Goal: Information Seeking & Learning: Learn about a topic

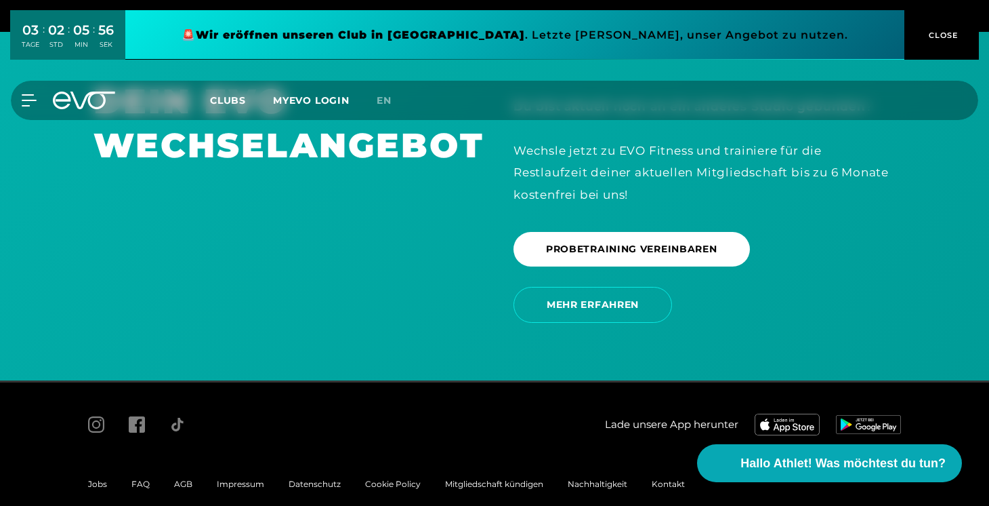
scroll to position [2854, 0]
click at [217, 479] on span "Impressum" at bounding box center [240, 484] width 47 height 10
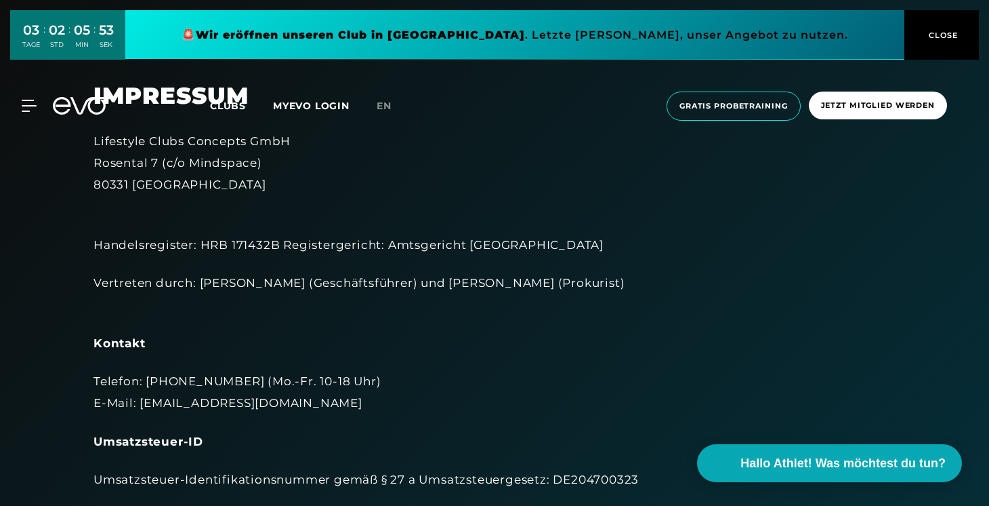
scroll to position [5, 0]
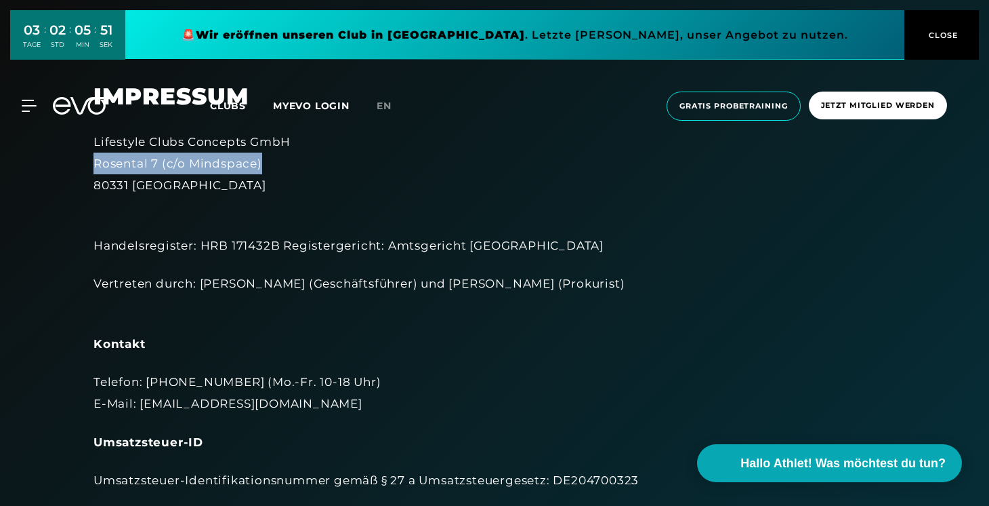
drag, startPoint x: 96, startPoint y: 163, endPoint x: 262, endPoint y: 167, distance: 166.1
click at [262, 167] on div "Lifestyle Clubs Concepts GmbH [STREET_ADDRESS]" at bounding box center [495, 164] width 802 height 66
drag, startPoint x: 171, startPoint y: 163, endPoint x: 110, endPoint y: 153, distance: 61.8
click at [169, 163] on div "Lifestyle Clubs Concepts GmbH [STREET_ADDRESS]" at bounding box center [495, 164] width 802 height 66
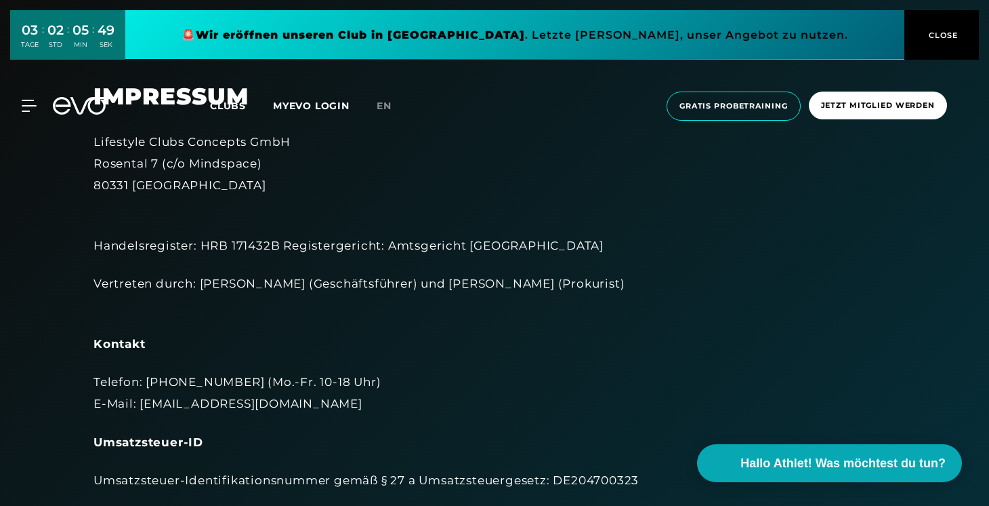
click at [94, 141] on div "Lifestyle Clubs Concepts GmbH [STREET_ADDRESS]" at bounding box center [495, 164] width 802 height 66
drag, startPoint x: 96, startPoint y: 162, endPoint x: 281, endPoint y: 167, distance: 185.1
click at [281, 167] on div "Lifestyle Clubs Concepts GmbH [STREET_ADDRESS]" at bounding box center [495, 164] width 802 height 66
click at [145, 147] on div "Lifestyle Clubs Concepts GmbH [STREET_ADDRESS]" at bounding box center [495, 164] width 802 height 66
drag, startPoint x: 93, startPoint y: 164, endPoint x: 160, endPoint y: 167, distance: 67.2
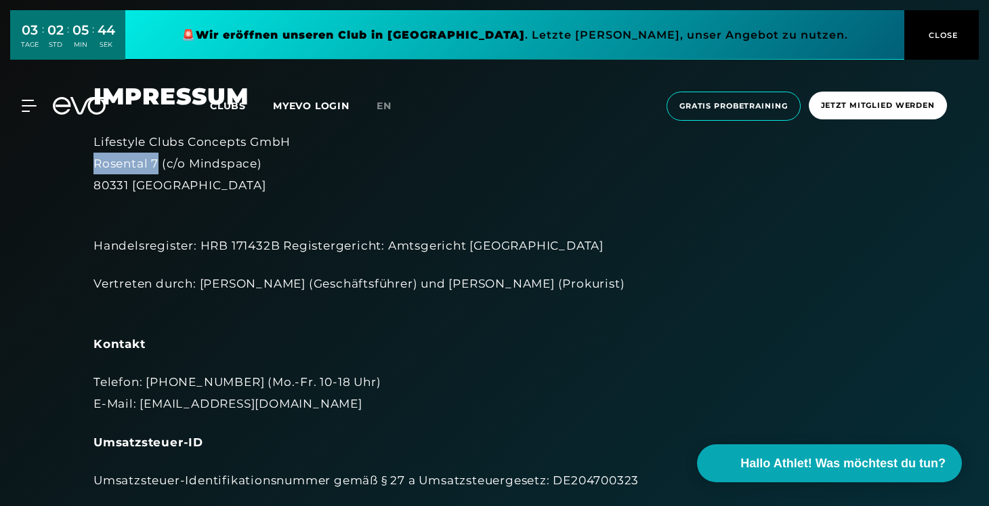
copy div "Rosental 7"
drag, startPoint x: 167, startPoint y: 163, endPoint x: 255, endPoint y: 167, distance: 87.5
click at [255, 167] on div "Lifestyle Clubs Concepts GmbH [STREET_ADDRESS]" at bounding box center [495, 164] width 802 height 66
copy div "c/o Mindspace"
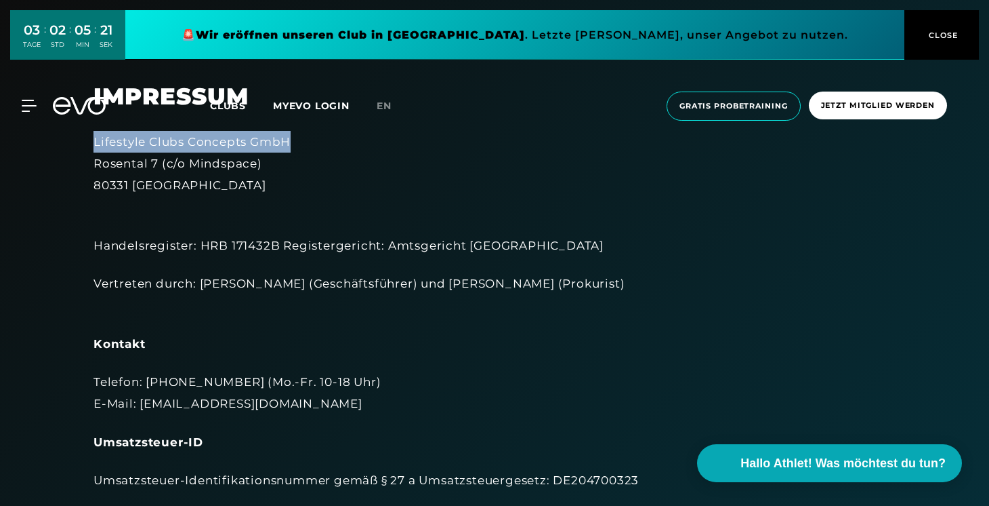
drag, startPoint x: 94, startPoint y: 144, endPoint x: 287, endPoint y: 146, distance: 193.1
click at [287, 146] on div "Lifestyle Clubs Concepts GmbH [STREET_ADDRESS]" at bounding box center [495, 164] width 802 height 66
copy div "Lifestyle Clubs Concepts GmbH"
click at [104, 182] on div "Lifestyle Clubs Concepts GmbH [STREET_ADDRESS]" at bounding box center [495, 164] width 802 height 66
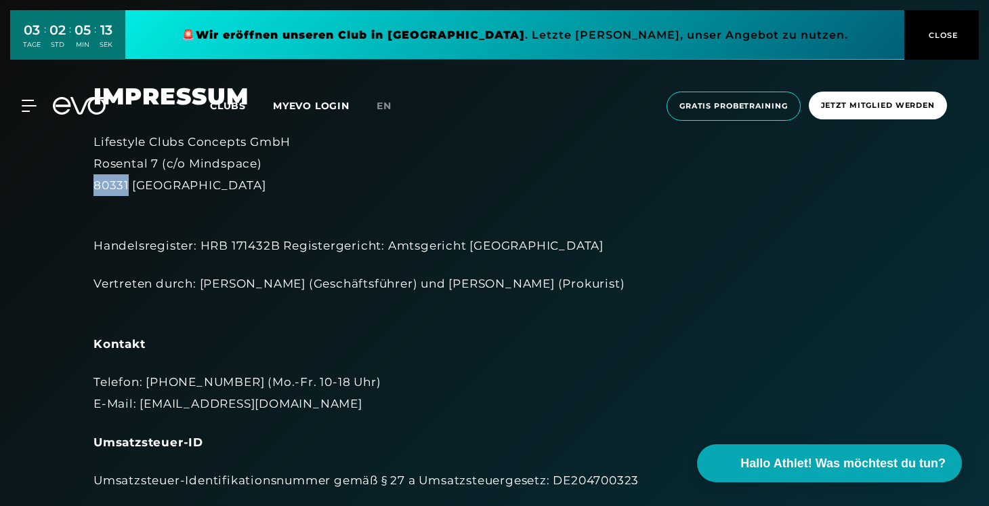
click at [104, 182] on div "Lifestyle Clubs Concepts GmbH [STREET_ADDRESS]" at bounding box center [495, 164] width 802 height 66
copy div "80331"
click at [173, 182] on div "Lifestyle Clubs Concepts GmbH [STREET_ADDRESS]" at bounding box center [495, 164] width 802 height 66
copy div "[GEOGRAPHIC_DATA]"
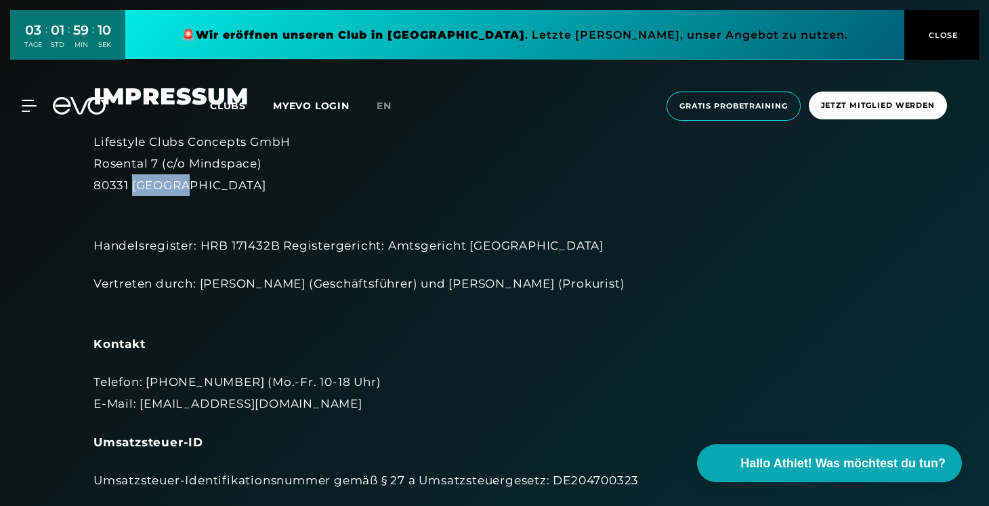
click at [56, 105] on icon at bounding box center [84, 106] width 62 height 18
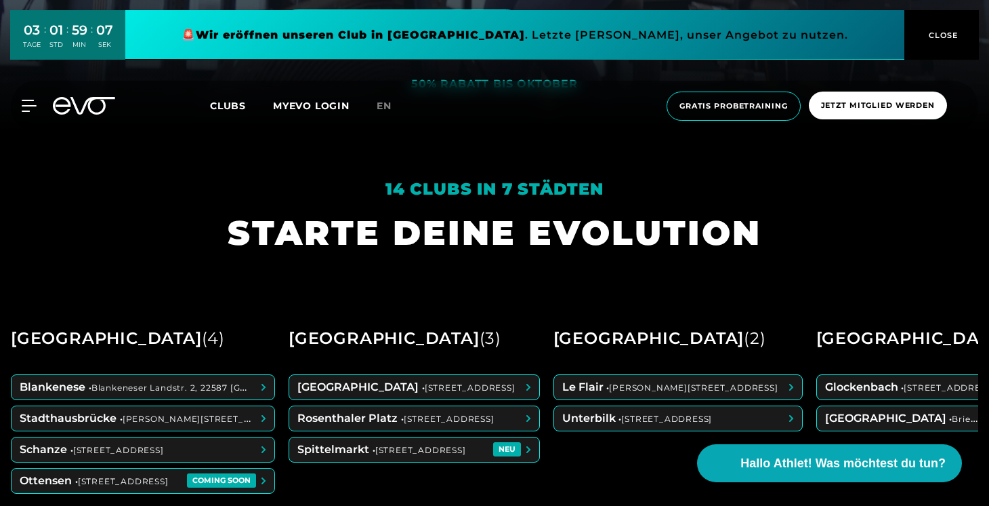
scroll to position [466, 0]
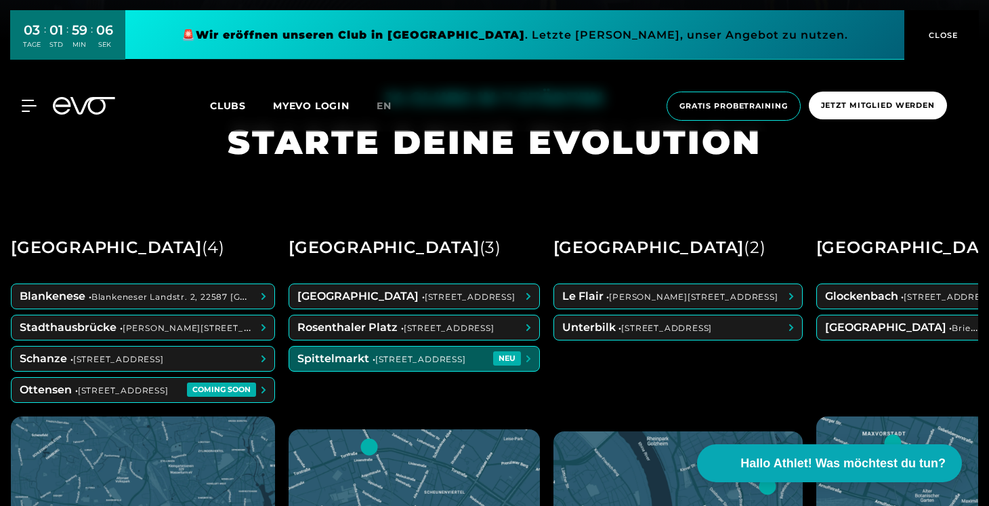
click at [388, 360] on span at bounding box center [414, 358] width 250 height 24
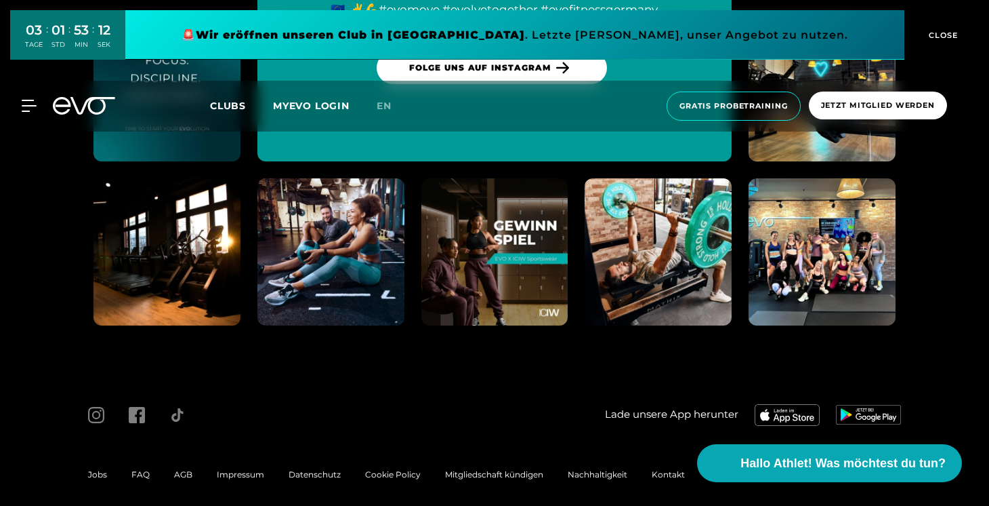
scroll to position [6017, 0]
click at [144, 453] on div "Jobs FAQ AGB Impressum Datenschutz Cookie Policy Mitgliedschaft kündigen Nachha…" at bounding box center [386, 474] width 621 height 43
click at [142, 470] on span "FAQ" at bounding box center [140, 475] width 18 height 10
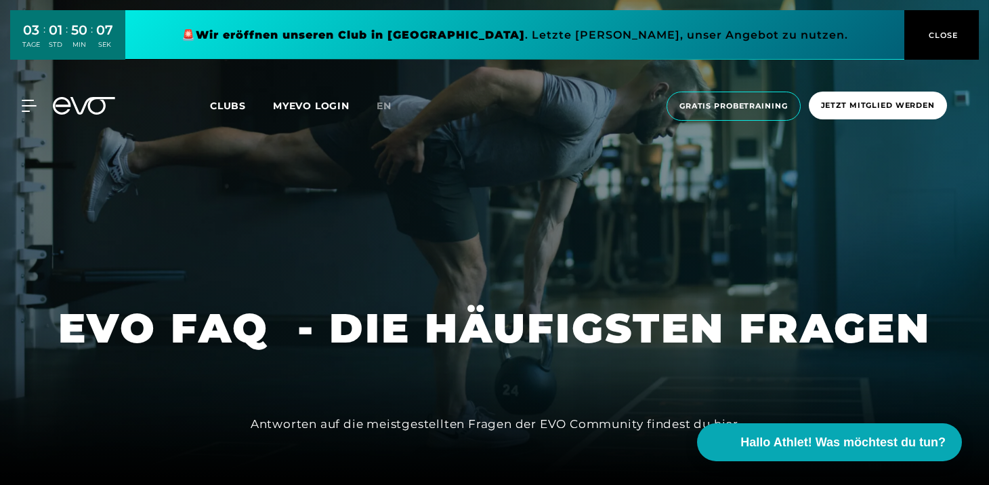
click at [77, 102] on icon at bounding box center [84, 106] width 62 height 18
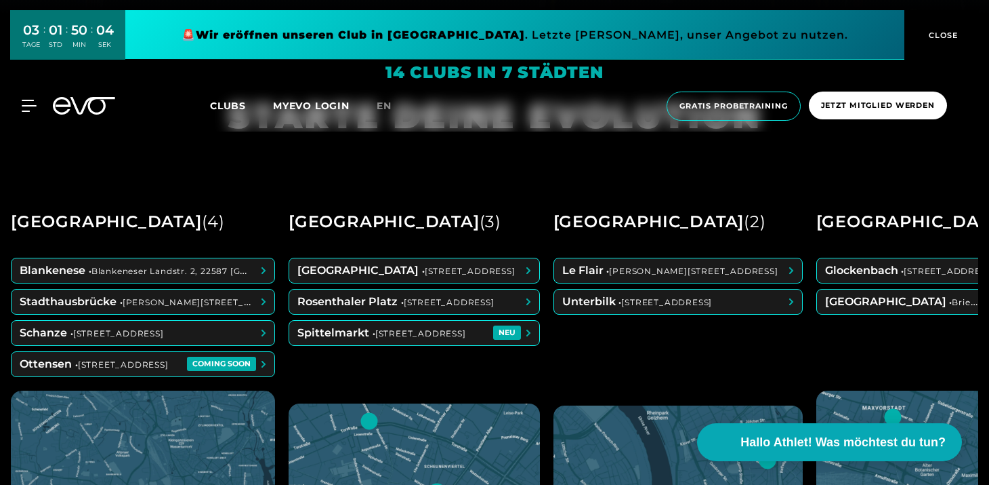
scroll to position [470, 0]
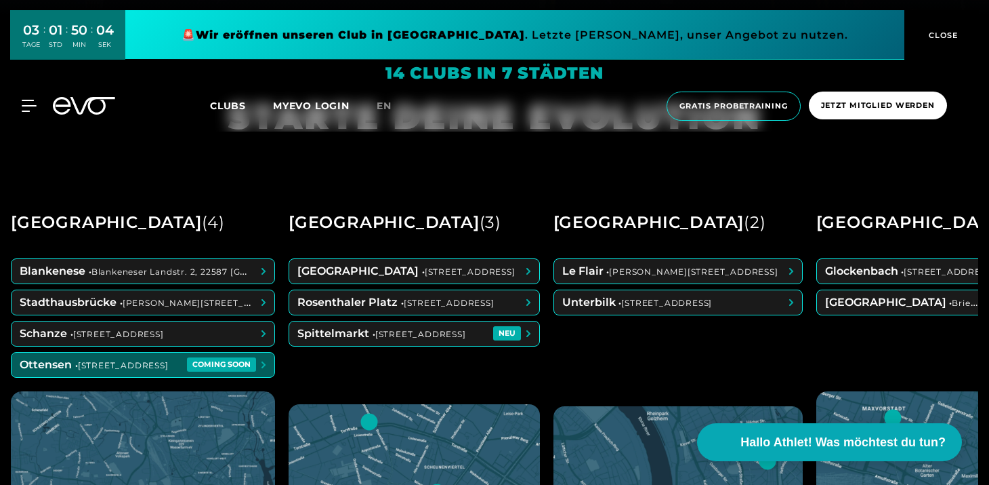
click at [178, 359] on span at bounding box center [143, 364] width 263 height 24
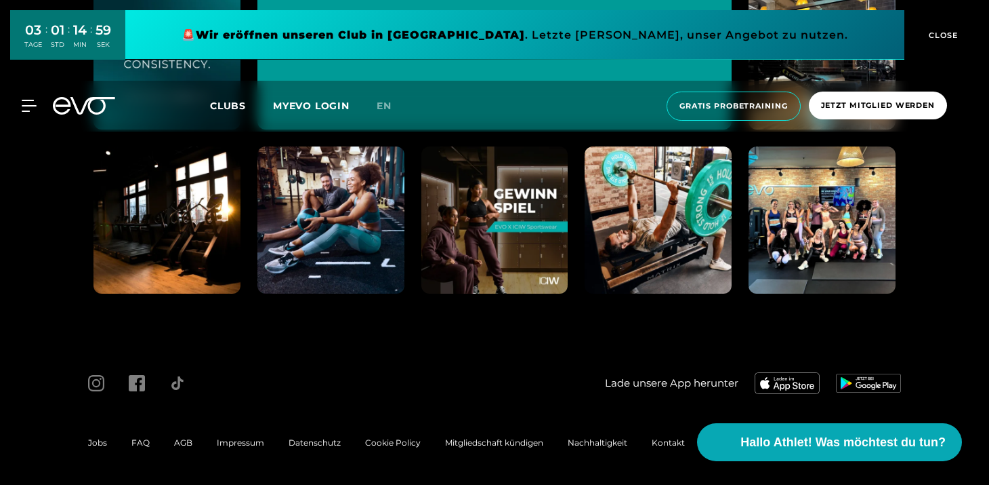
scroll to position [5256, 0]
click at [174, 443] on span "AGB" at bounding box center [183, 442] width 18 height 10
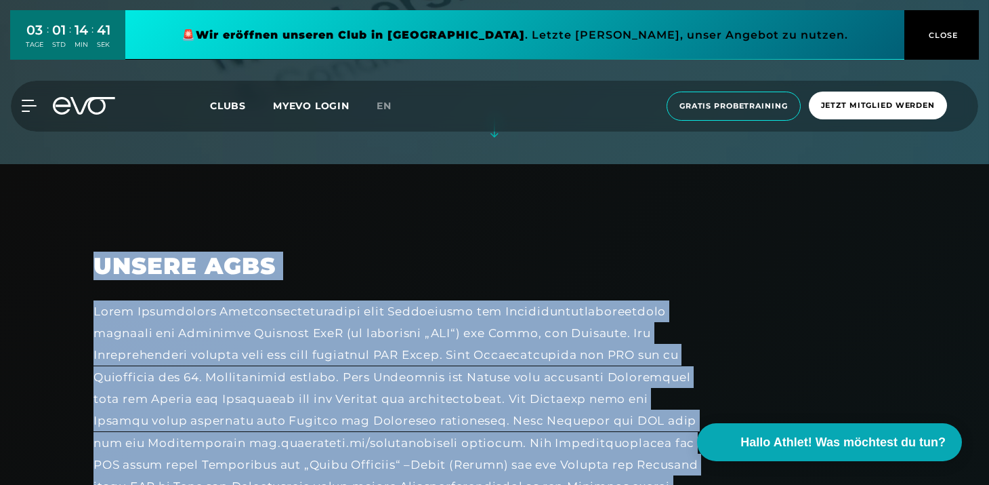
scroll to position [320, 0]
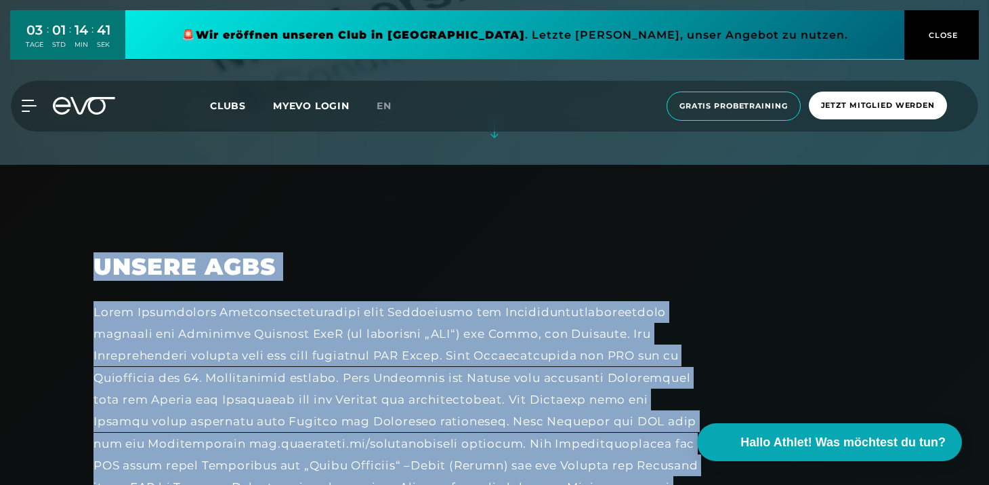
drag, startPoint x: 497, startPoint y: 422, endPoint x: 101, endPoint y: 264, distance: 427.0
copy div "Loremi DOLo Sitam Consectetur Adipiscingelitseddoe temp Incididuntu lab Etdolor…"
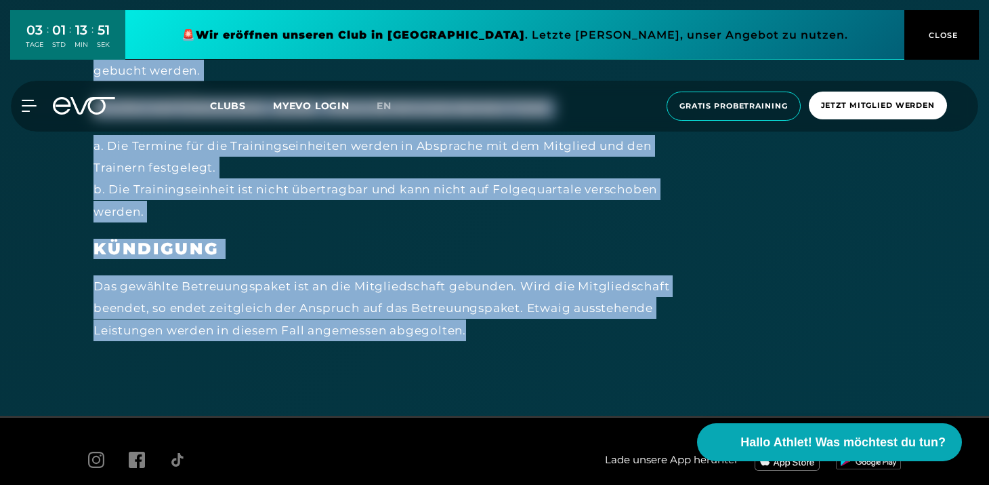
scroll to position [8348, 0]
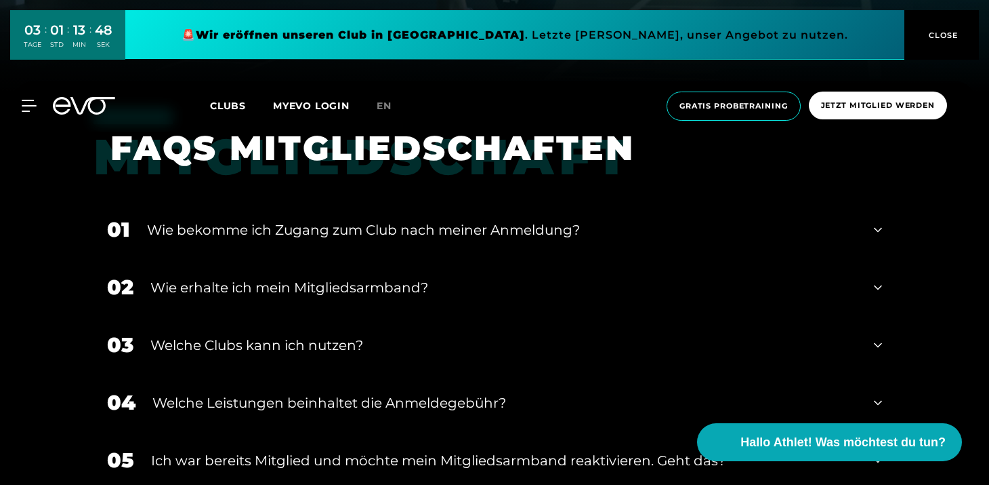
click at [289, 234] on div "Wie bekomme ich Zugang zum Club nach meiner Anmeldung?" at bounding box center [502, 230] width 710 height 20
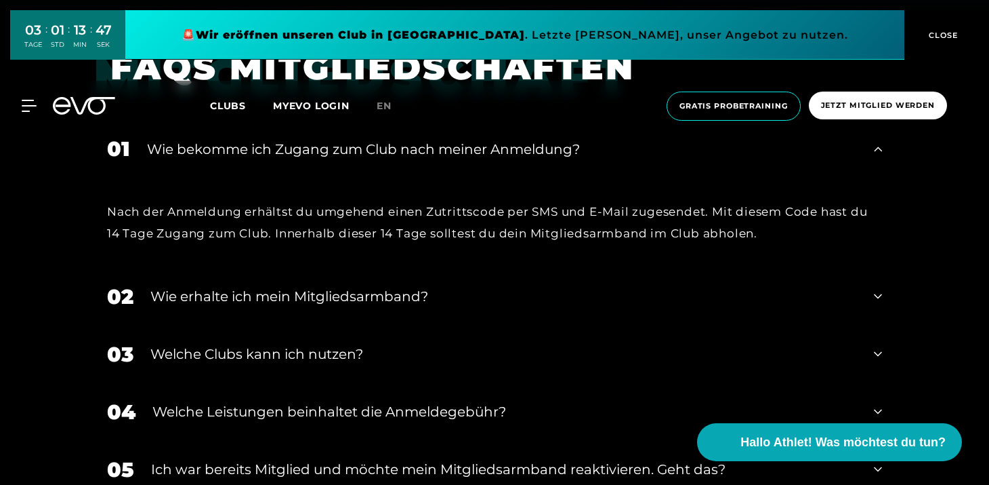
click at [253, 288] on div "Wie erhalte ich mein Mitgliedsarmband?" at bounding box center [503, 296] width 707 height 20
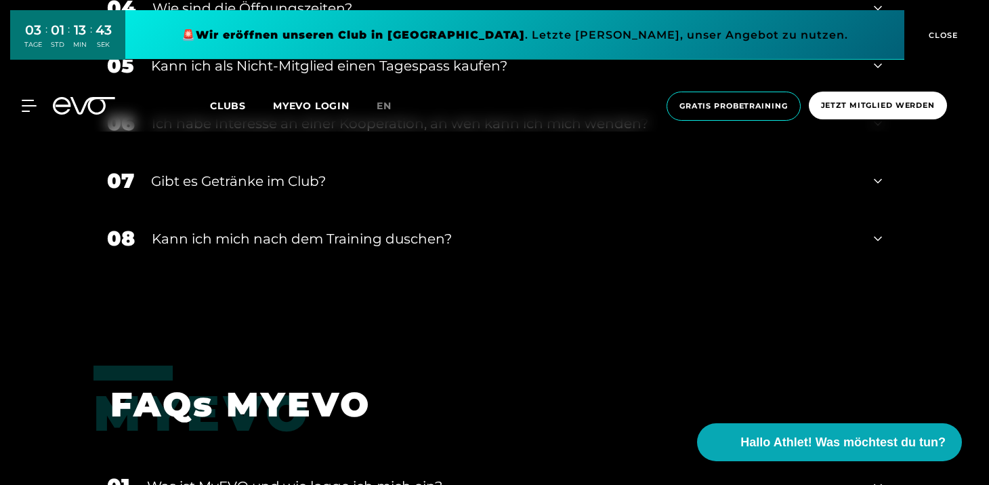
click at [266, 241] on div "Kann ich mich nach dem Training duschen?" at bounding box center [504, 238] width 705 height 20
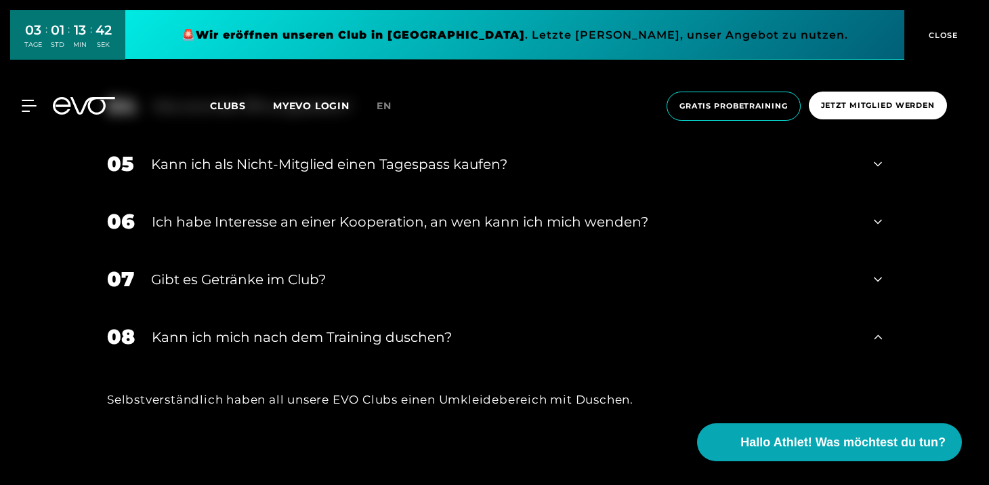
click at [265, 269] on div "Gibt es Getränke im Club?" at bounding box center [504, 279] width 706 height 20
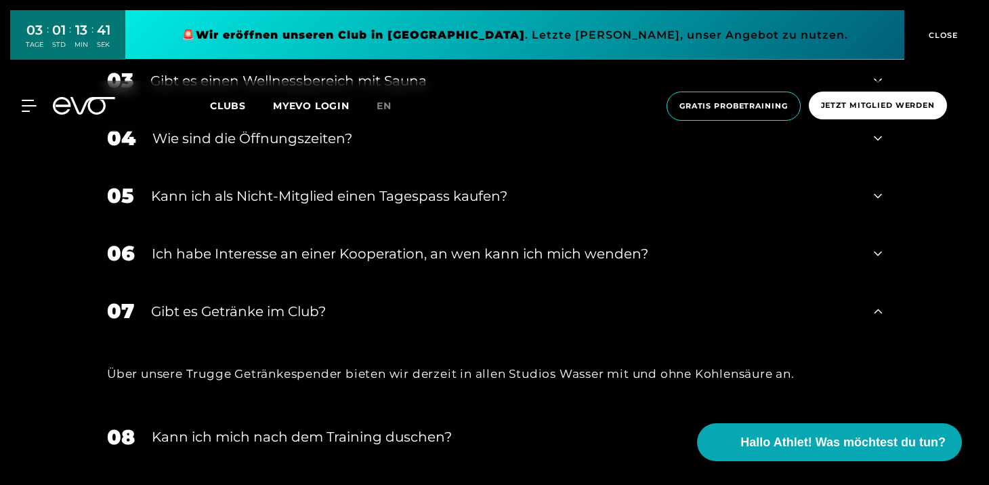
click at [265, 268] on div "06 Ich habe Interesse an einer Kooperation, an wen kann ich mich wenden?" at bounding box center [495, 253] width 802 height 58
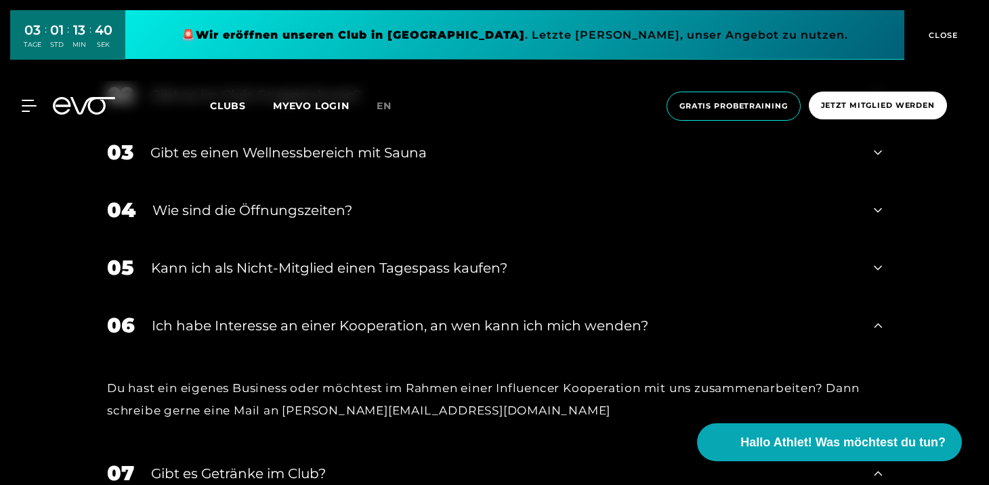
click at [265, 268] on div "Kann ich als Nicht-Mitglied einen Tagespass kaufen?" at bounding box center [504, 268] width 706 height 20
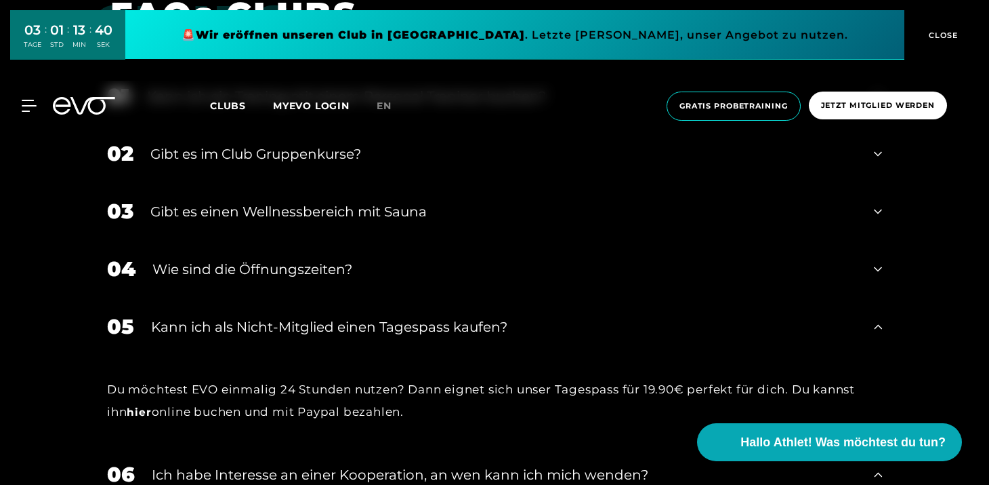
click at [265, 268] on div "Wie sind die Öffnungszeiten?" at bounding box center [504, 269] width 705 height 20
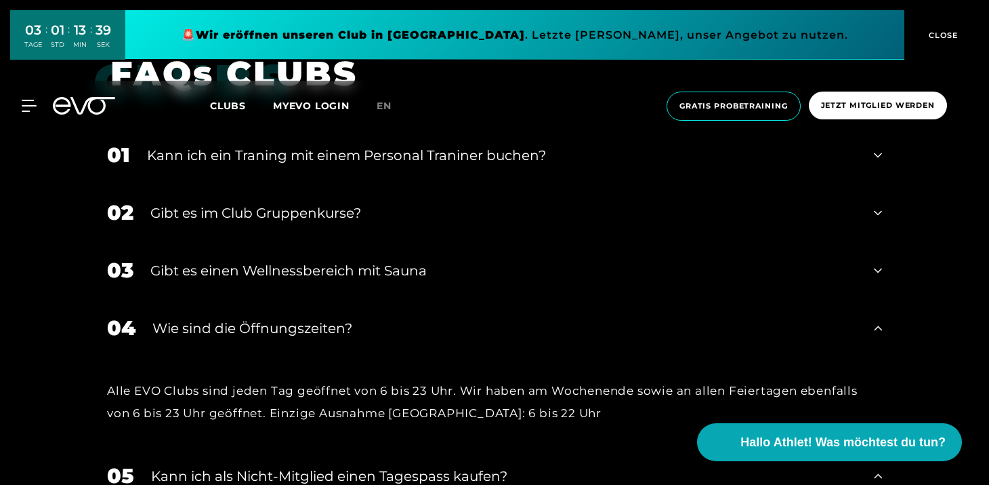
click at [265, 268] on div "Gibt es einen Wellnessbereich mit Sauna" at bounding box center [503, 270] width 707 height 20
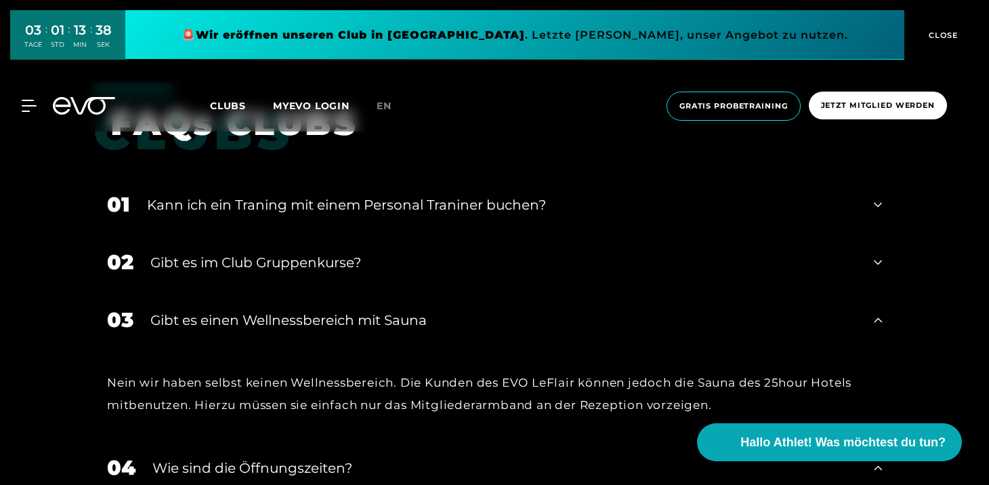
click at [265, 268] on div "﻿Gibt es im Club Gruppenkurse?" at bounding box center [503, 262] width 707 height 20
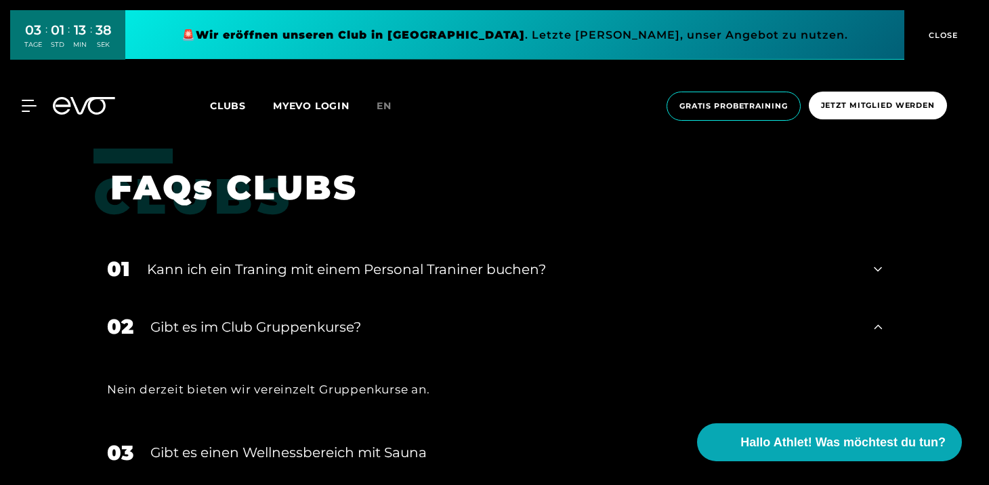
click at [265, 268] on div "Kann ich ein Traning mit einem Personal Traniner buchen?" at bounding box center [502, 269] width 710 height 20
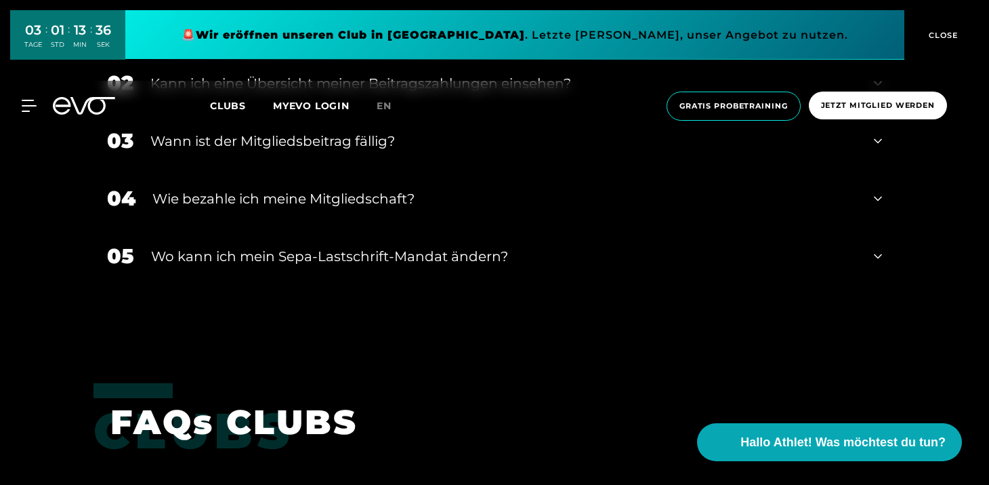
scroll to position [1794, 1]
click at [265, 268] on div "05 Wo kann ich mein Sepa-Lastschrift-Mandat ändern?" at bounding box center [495, 256] width 802 height 58
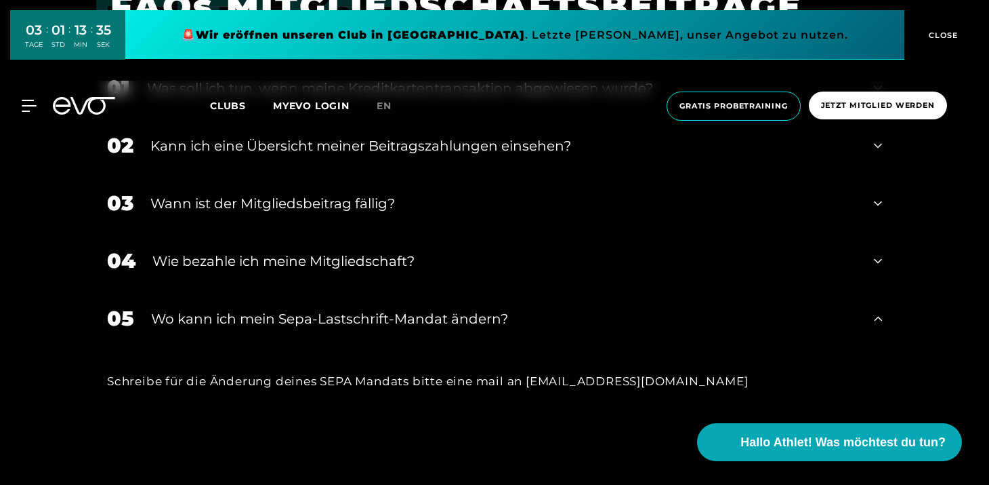
click at [265, 268] on div "Wie bezahle ich meine Mitgliedschaft?" at bounding box center [504, 261] width 705 height 20
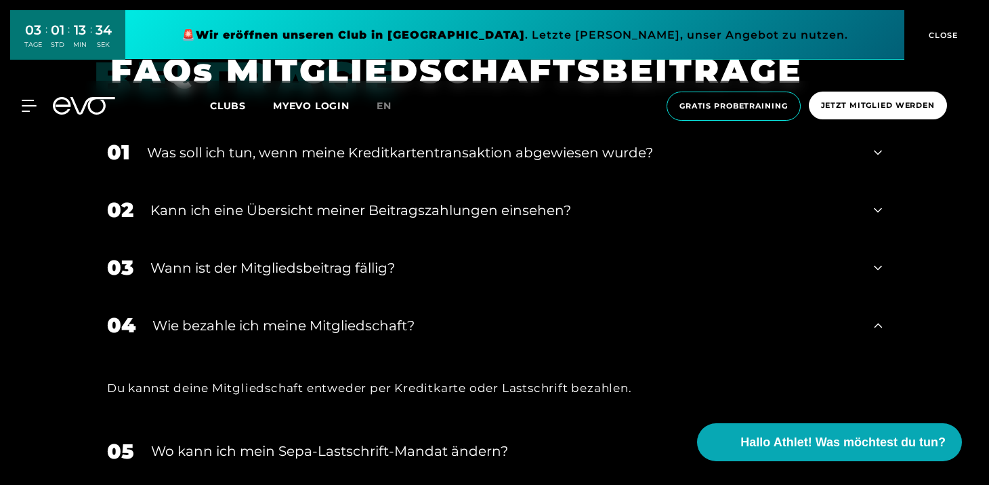
click at [265, 268] on div "Wann ist der Mitgliedsbeitrag fällig?" at bounding box center [503, 268] width 707 height 20
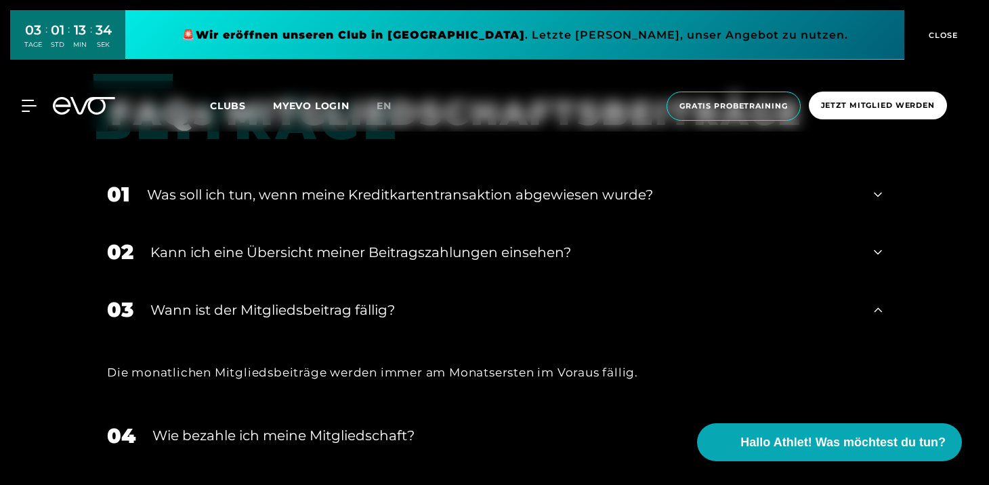
click at [265, 268] on div "02 Kann ich eine Übersicht meiner Beitragszahlungen einsehen?" at bounding box center [495, 252] width 802 height 58
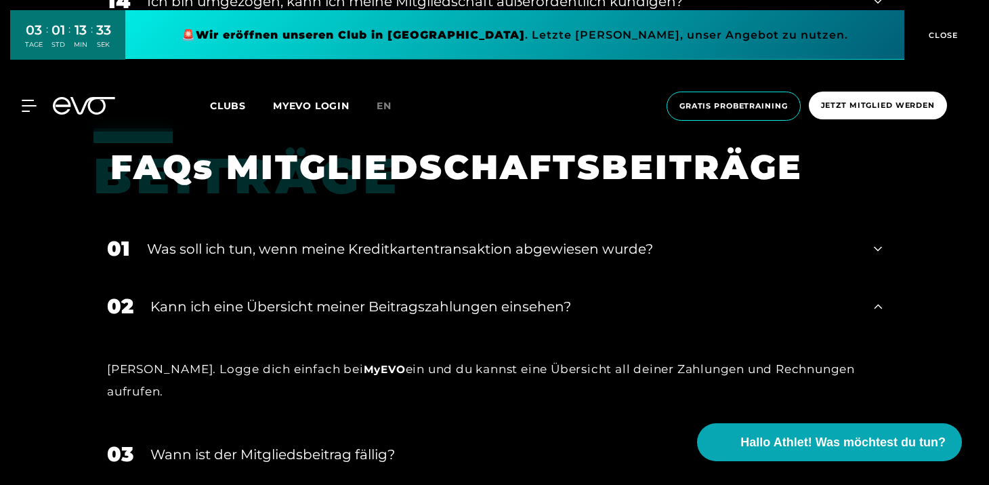
click at [265, 268] on div "01 ﻿Was soll ich tun, wenn meine Kreditkartentransaktion abgewiesen wurde?" at bounding box center [495, 249] width 802 height 58
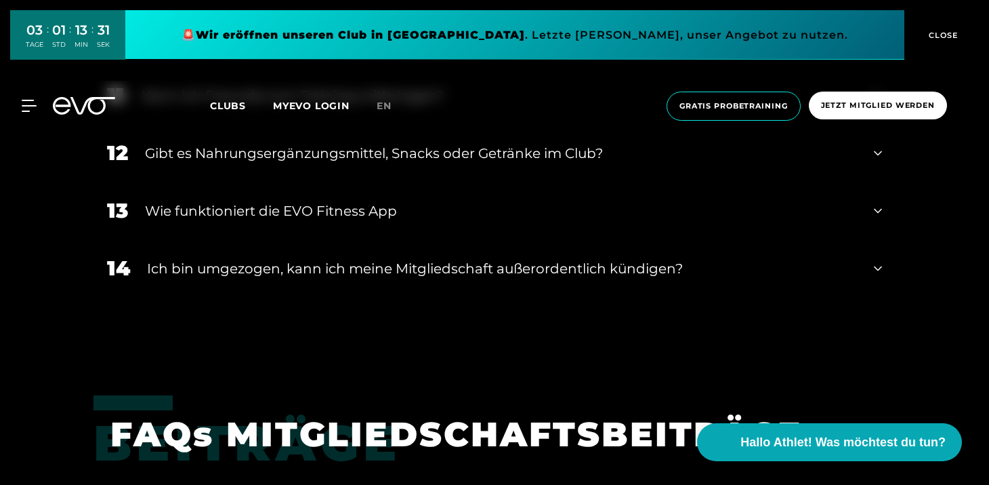
click at [265, 268] on div "Ich bin umgezogen, kann ich meine Mitgliedschaft außerordentlich kündigen?" at bounding box center [502, 268] width 710 height 20
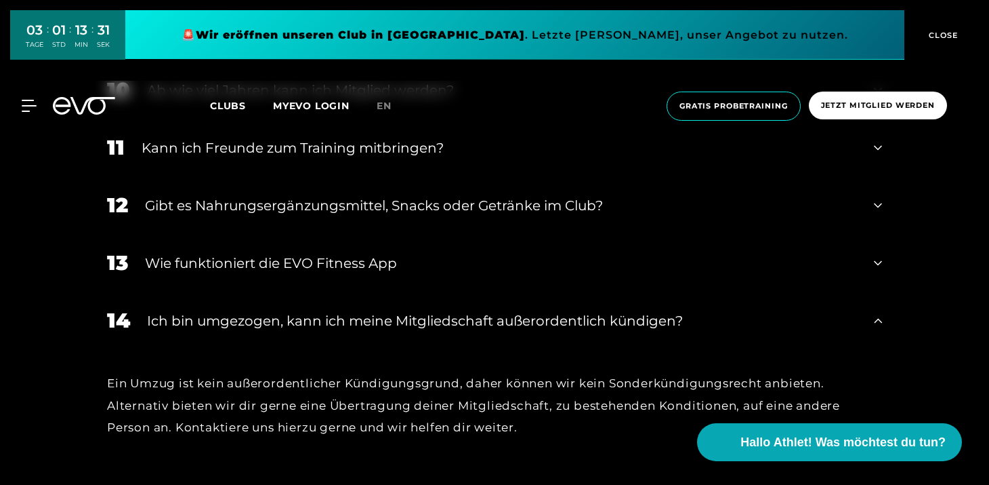
click at [265, 268] on div "Wie funktioniert die EVO Fitness App" at bounding box center [501, 263] width 712 height 20
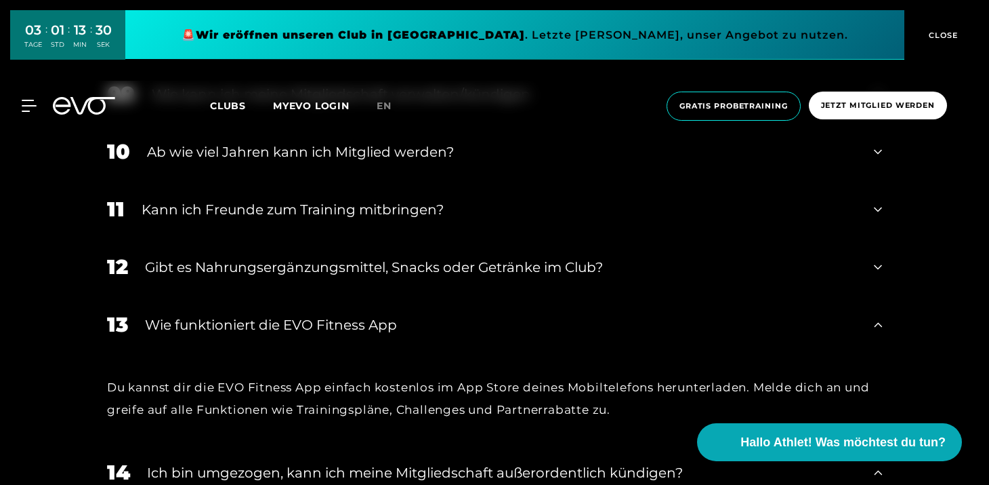
click at [265, 268] on div "Gibt es Nahrungsergänzungsmittel, Snacks oder Getränke im Club?" at bounding box center [501, 267] width 712 height 20
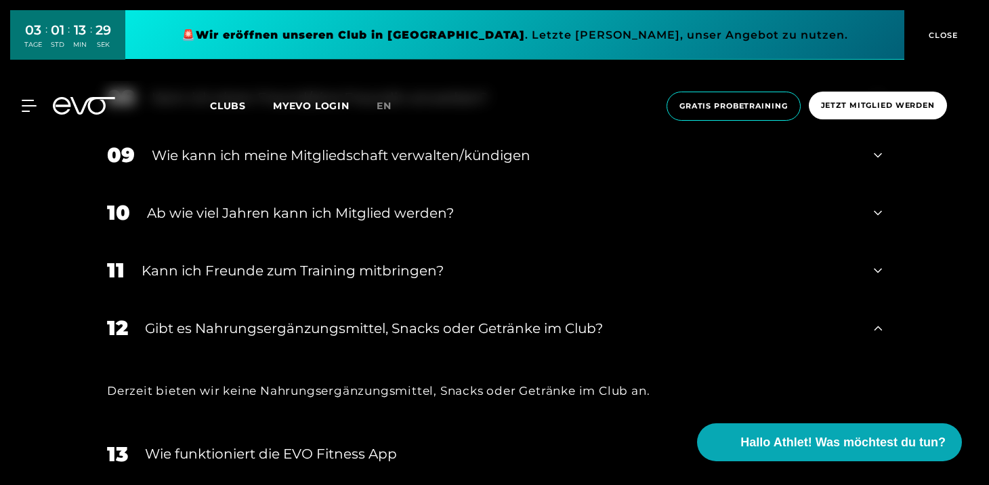
click at [265, 268] on div "Kann ich Freunde zum Training mitbringen?" at bounding box center [500, 270] width 716 height 20
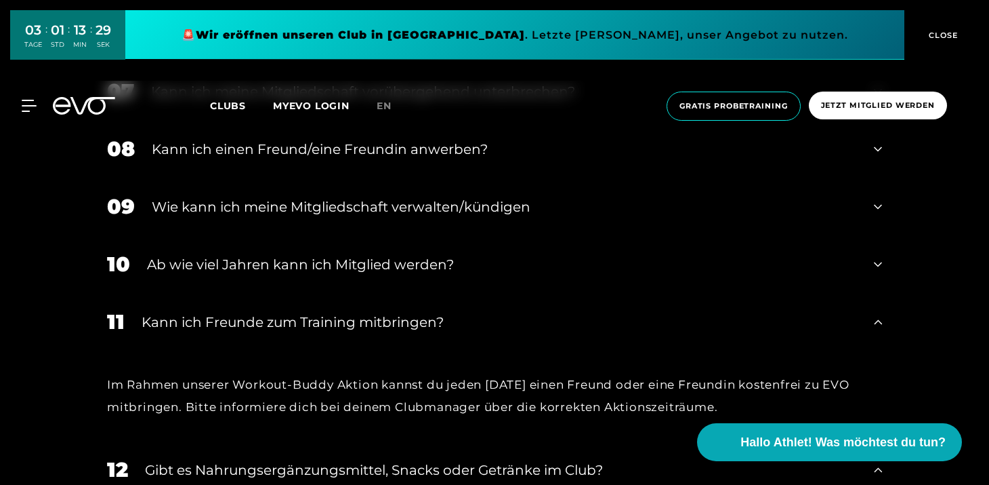
click at [265, 268] on div "Ab wie viel Jahren kann ich Mitglied werden?" at bounding box center [502, 264] width 710 height 20
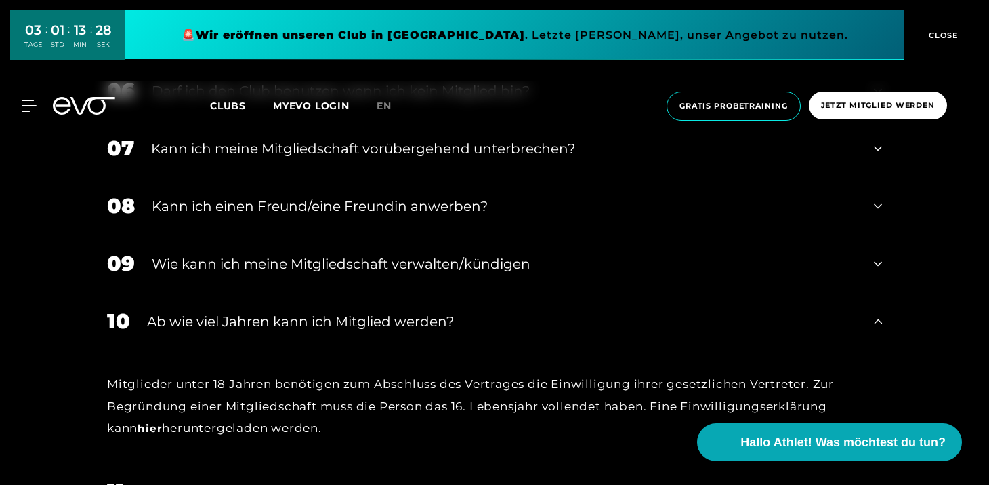
click at [265, 268] on div "Wie kann ich meine Mitgliedschaft verwalten/kündigen" at bounding box center [504, 263] width 705 height 20
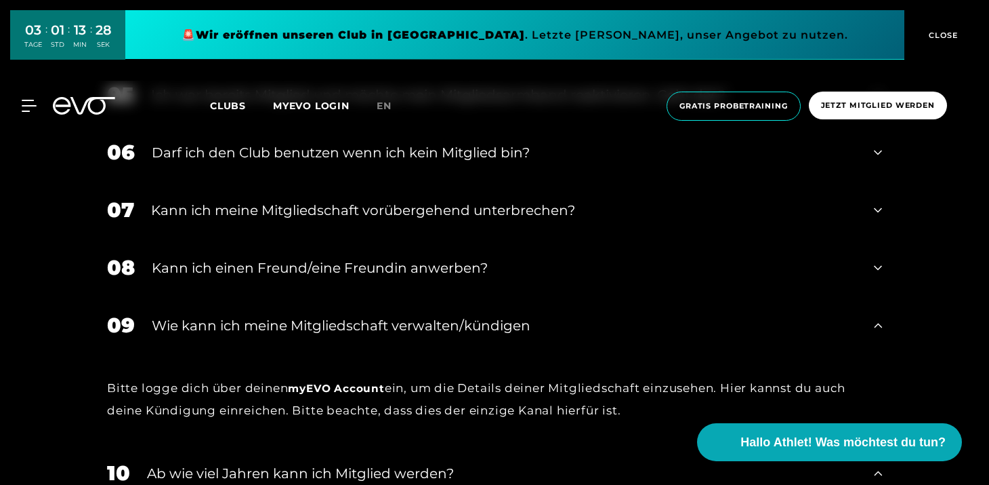
click at [265, 268] on div "Kann ich einen Freund/eine Freundin anwerben?" at bounding box center [504, 268] width 705 height 20
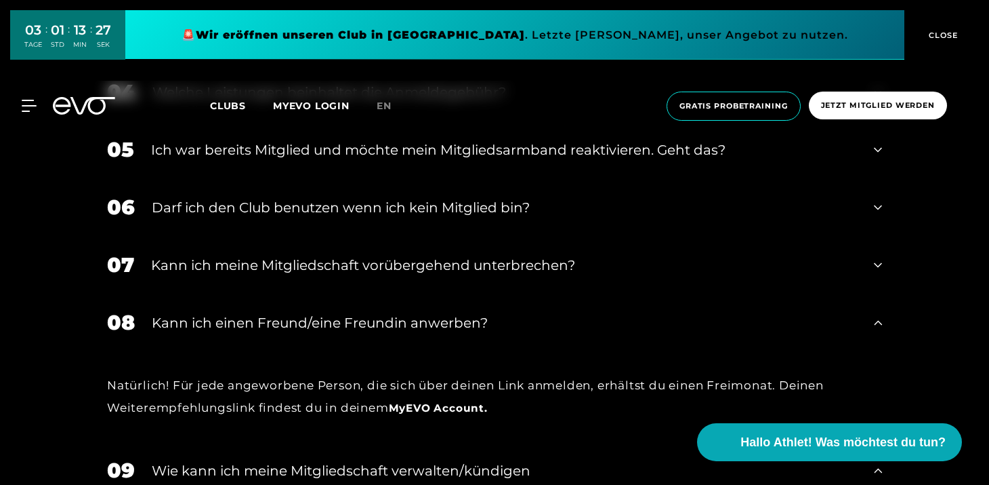
click at [265, 268] on div "Kann ich meine Mitgliedschaft vorübergehend unterbrechen?" at bounding box center [504, 265] width 706 height 20
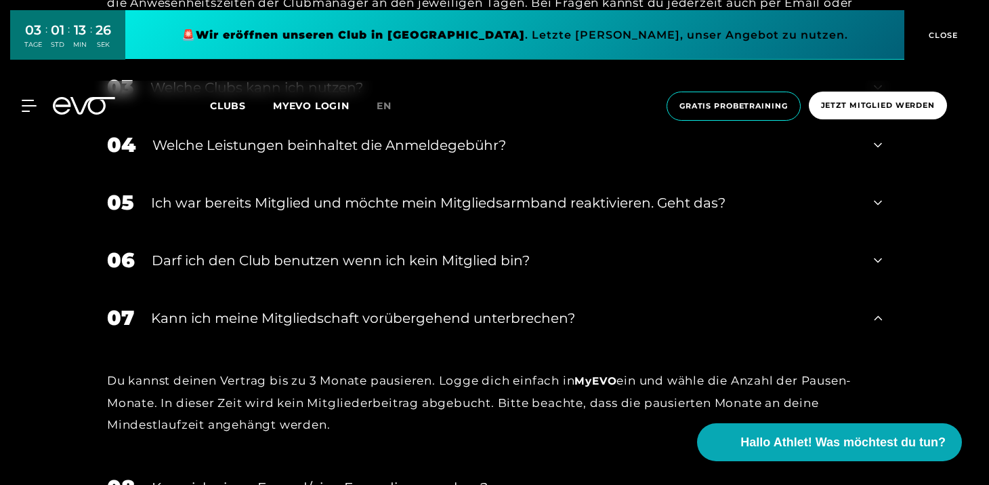
click at [265, 268] on div "Darf ich den Club benutzen wenn ich kein Mitglied bin?" at bounding box center [504, 260] width 705 height 20
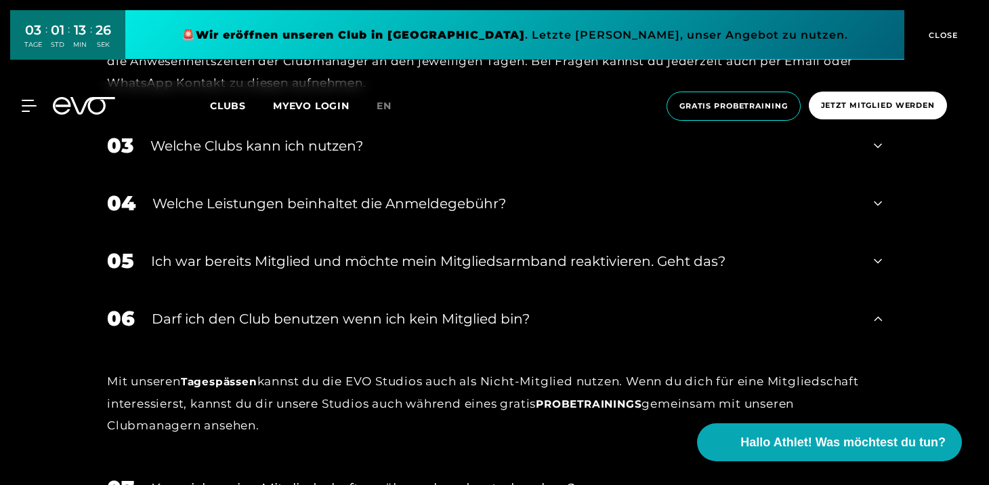
click at [265, 268] on div "Ich war bereits Mitglied und möchte mein Mitgliedsarmband reaktivieren. Geht da…" at bounding box center [504, 261] width 706 height 20
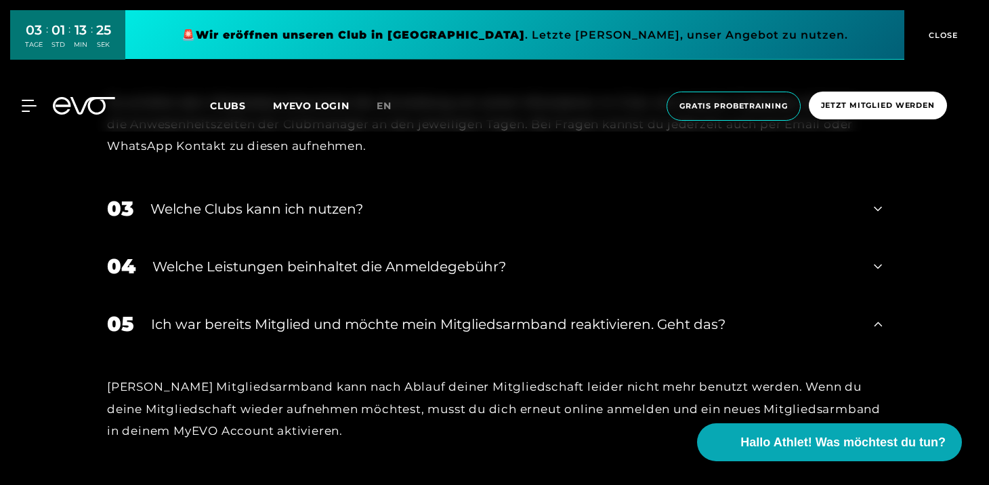
click at [265, 268] on div "Welche Leistungen beinhaltet die Anmeldegebühr?" at bounding box center [504, 266] width 705 height 20
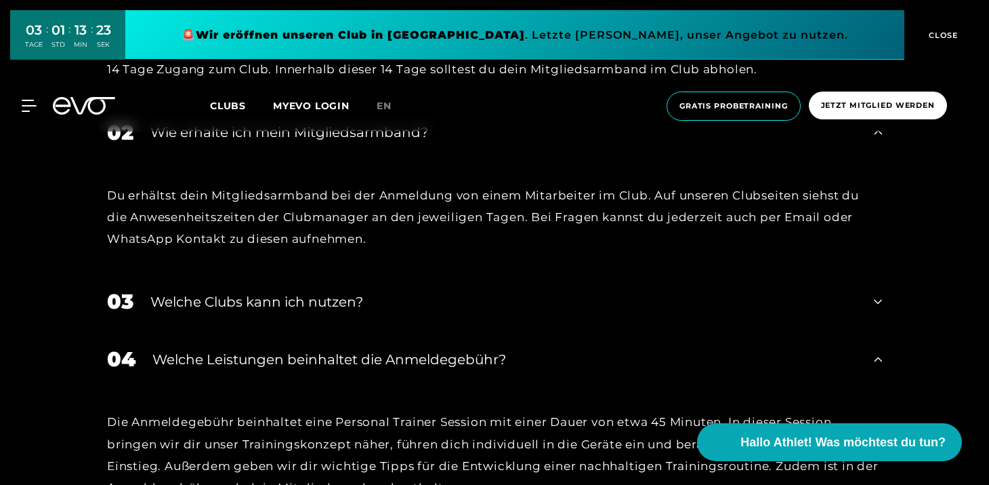
scroll to position [649, 0]
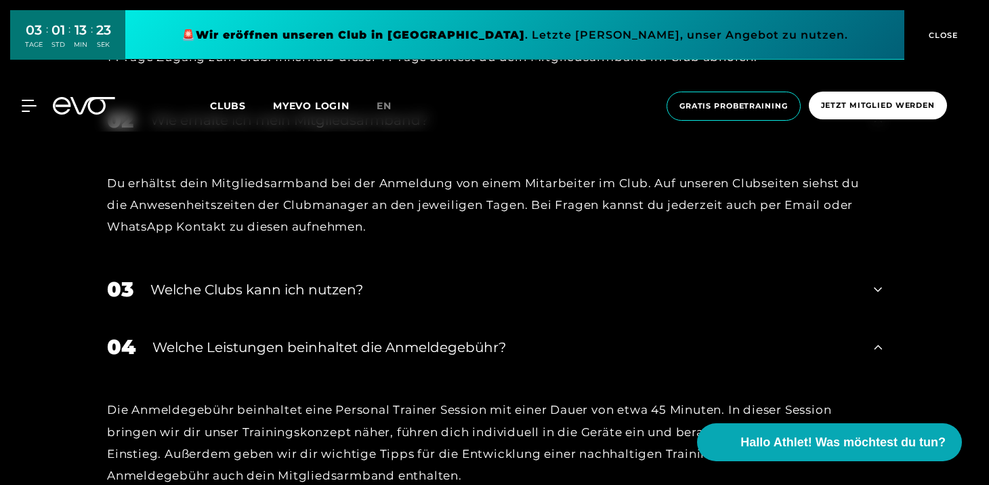
click at [262, 283] on div "Welche Clubs kann ich nutzen?" at bounding box center [503, 289] width 707 height 20
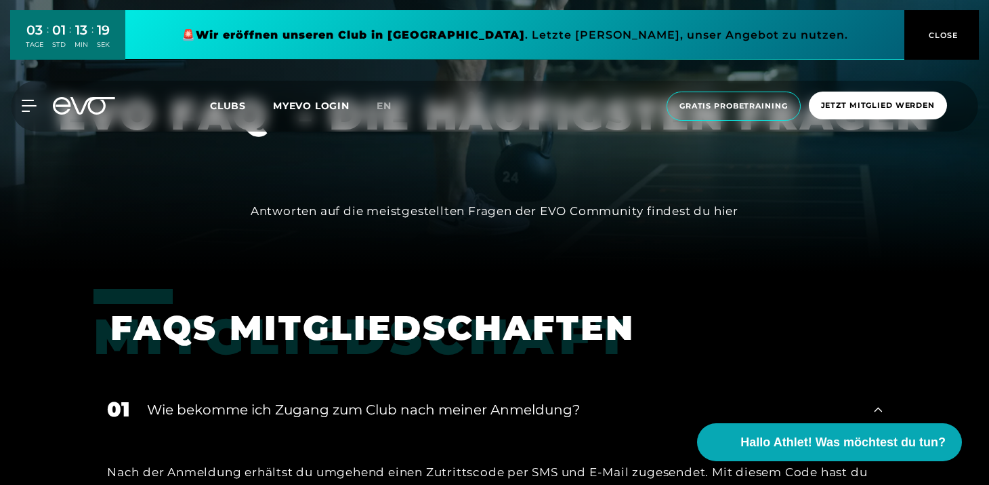
scroll to position [203, 0]
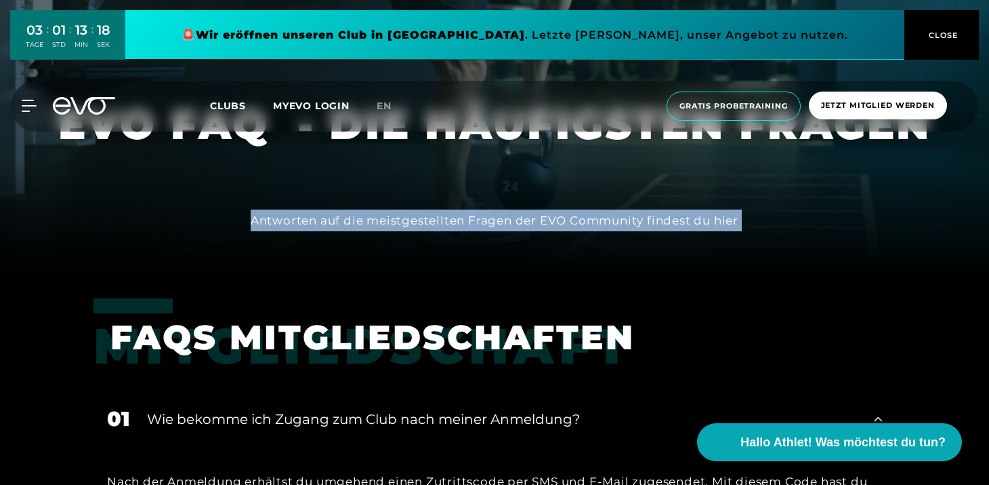
drag, startPoint x: 253, startPoint y: 223, endPoint x: 403, endPoint y: 302, distance: 169.5
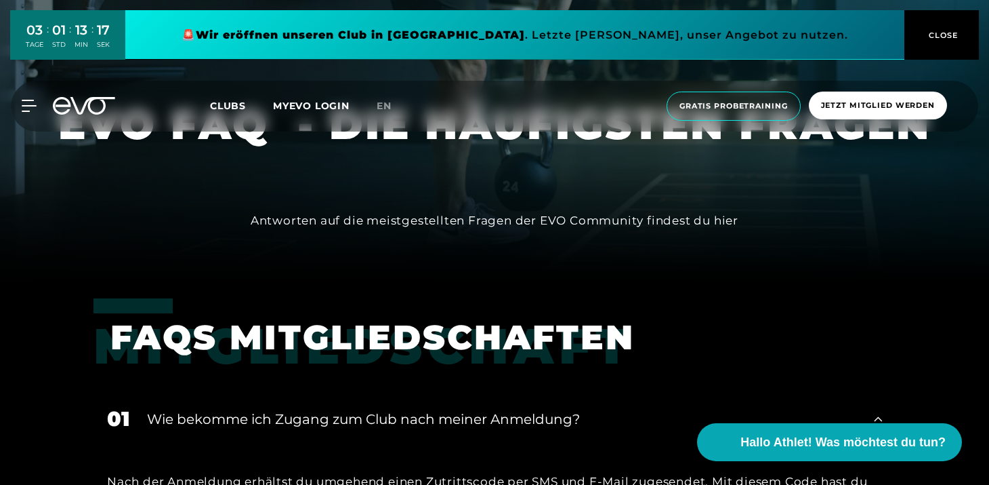
click at [295, 254] on div at bounding box center [494, 39] width 989 height 485
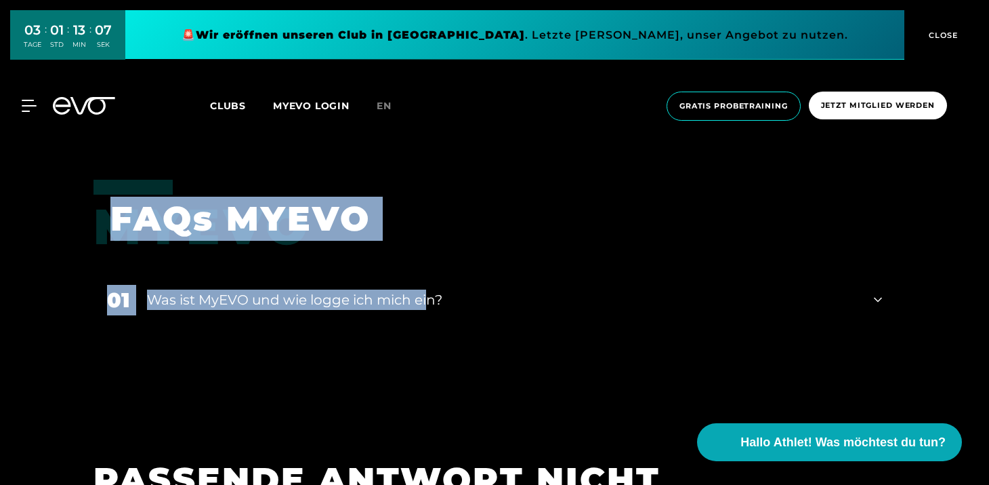
scroll to position [4915, 0]
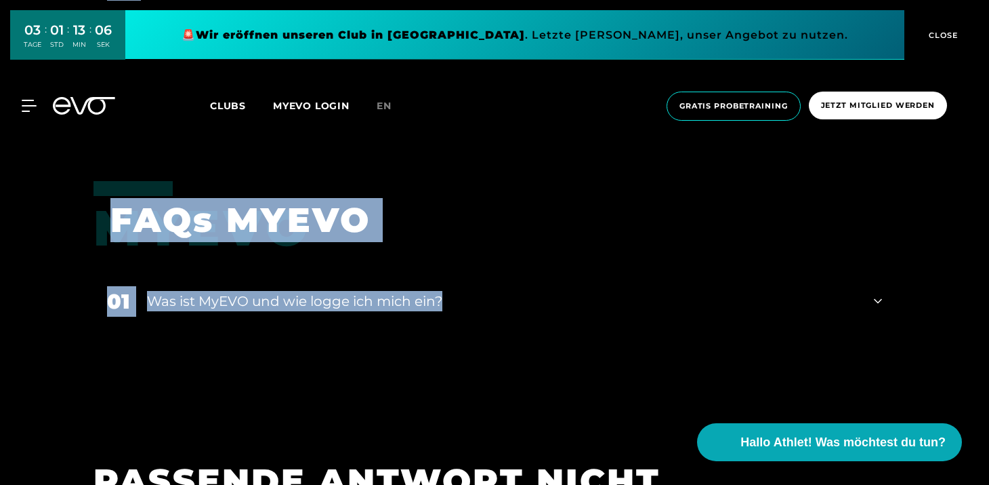
drag, startPoint x: 252, startPoint y: 221, endPoint x: 443, endPoint y: 262, distance: 195.5
click at [436, 291] on div "Was ist MyEVO und wie logge ich mich ein?" at bounding box center [502, 301] width 710 height 20
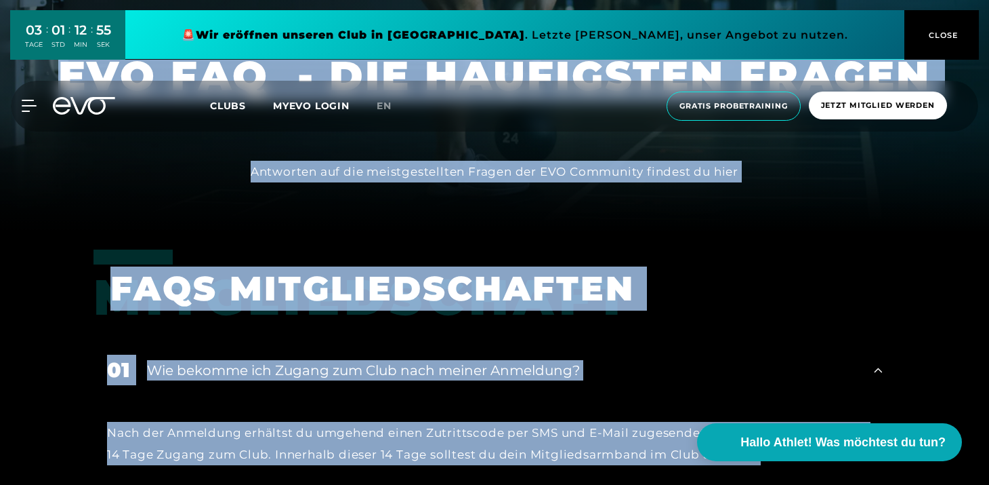
scroll to position [255, 0]
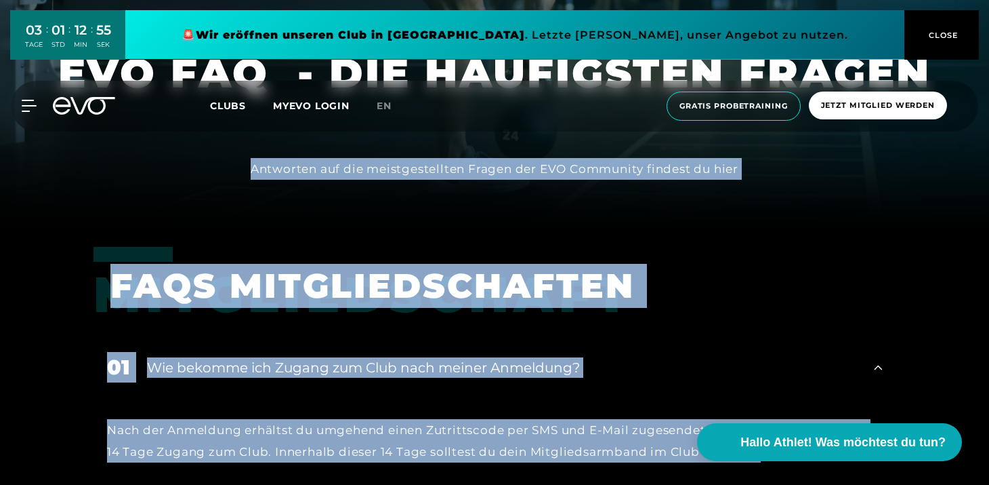
drag, startPoint x: 710, startPoint y: 323, endPoint x: 253, endPoint y: 173, distance: 480.7
copy div "Loremipsu dol sit ametconsectetur Adipis eli SED Doeiusmod tempori ut labo Etdo…"
